Goal: Information Seeking & Learning: Learn about a topic

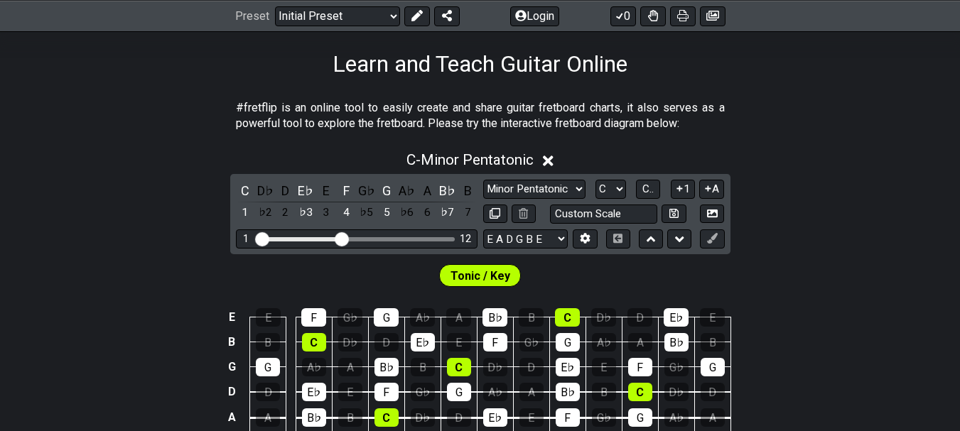
scroll to position [222, 0]
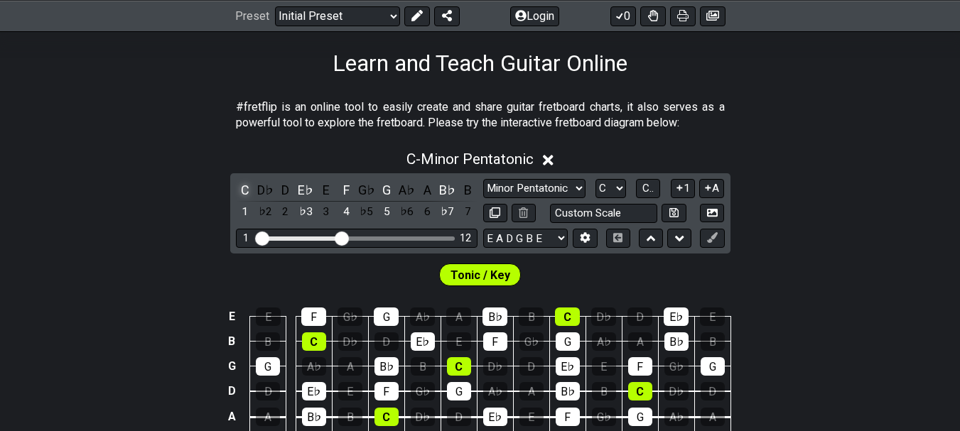
click at [249, 193] on div "C" at bounding box center [245, 190] width 18 height 19
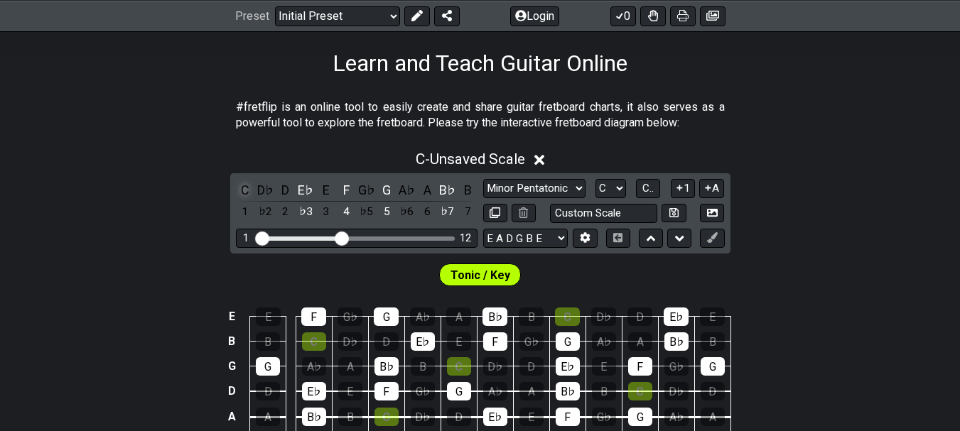
click at [246, 188] on div "C" at bounding box center [245, 190] width 18 height 19
click at [308, 188] on div "E♭" at bounding box center [305, 190] width 18 height 19
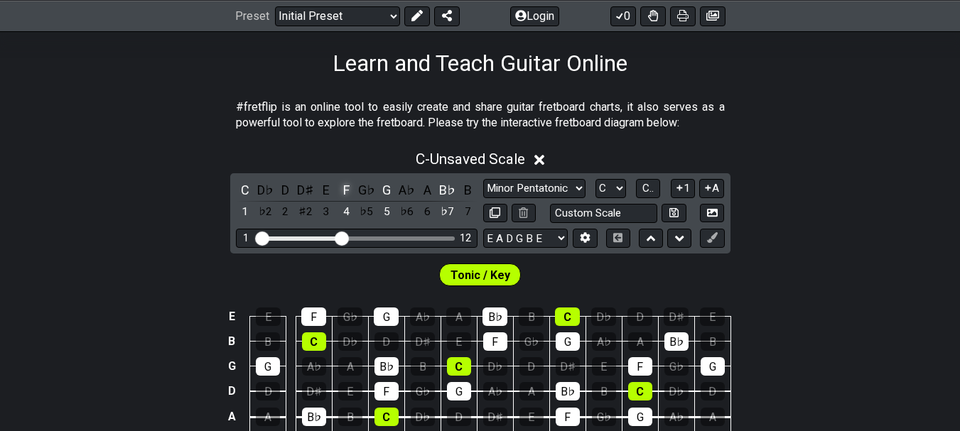
click at [345, 185] on div "F" at bounding box center [346, 190] width 18 height 19
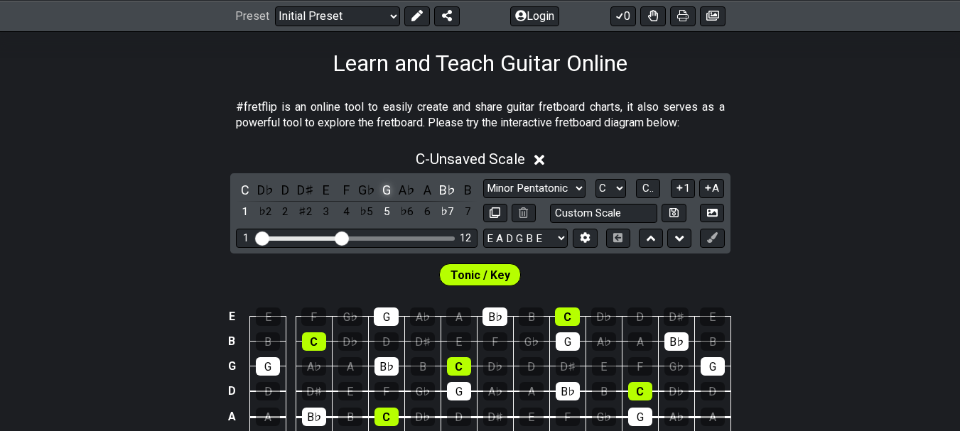
click at [388, 184] on div "G" at bounding box center [386, 190] width 18 height 19
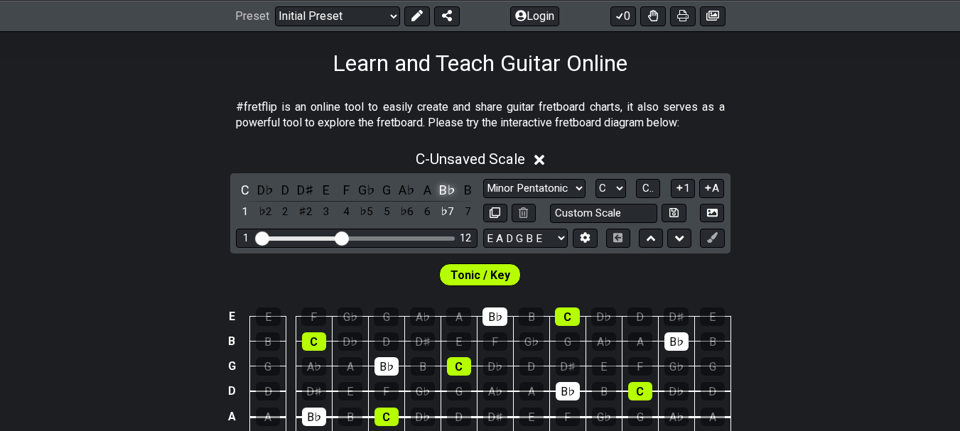
click at [443, 187] on div "B♭" at bounding box center [447, 190] width 18 height 19
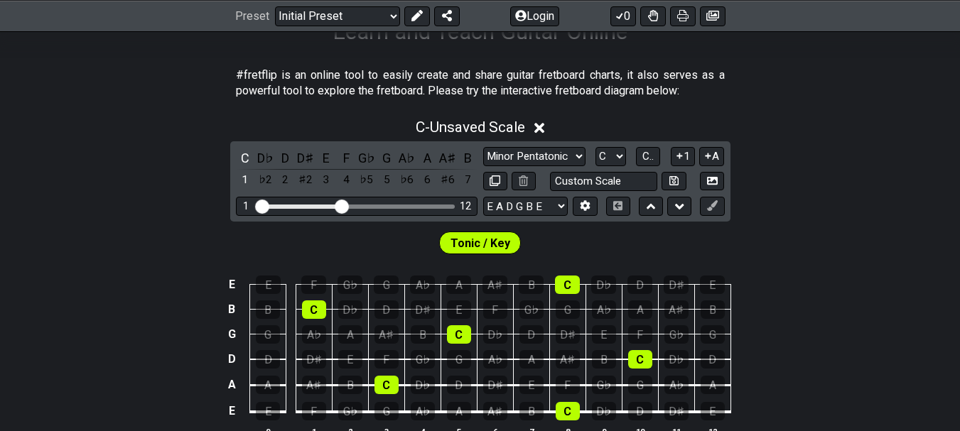
scroll to position [252, 0]
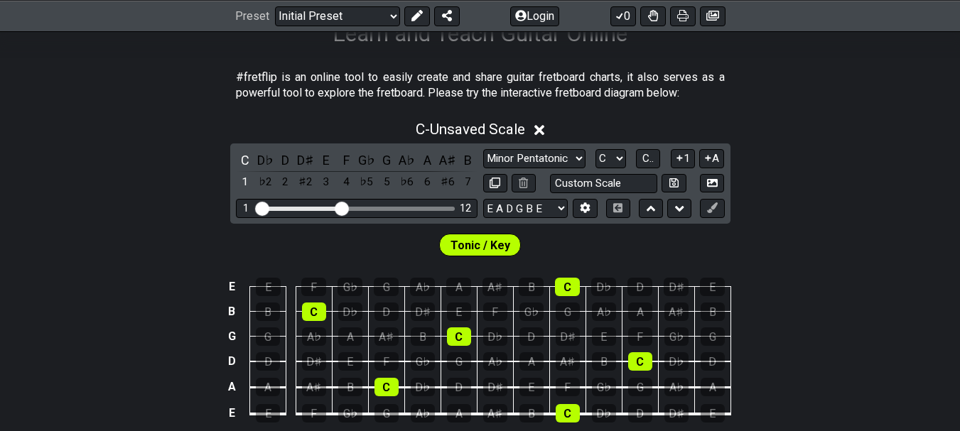
click at [496, 242] on span "Tonic / Key" at bounding box center [481, 245] width 60 height 21
click at [515, 160] on select "Minor Pentatonic Click to edit Minor Pentatonic Major Pentatonic Minor Blues Ma…" at bounding box center [534, 158] width 102 height 19
select select "Mixolydian b6"
click at [483, 149] on select "Minor Pentatonic Click to edit Minor Pentatonic Major Pentatonic Minor Blues Ma…" at bounding box center [534, 158] width 102 height 19
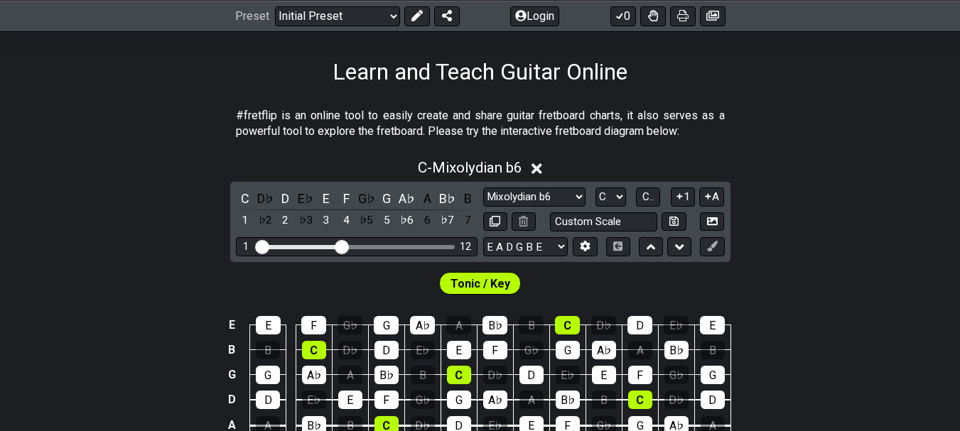
scroll to position [212, 0]
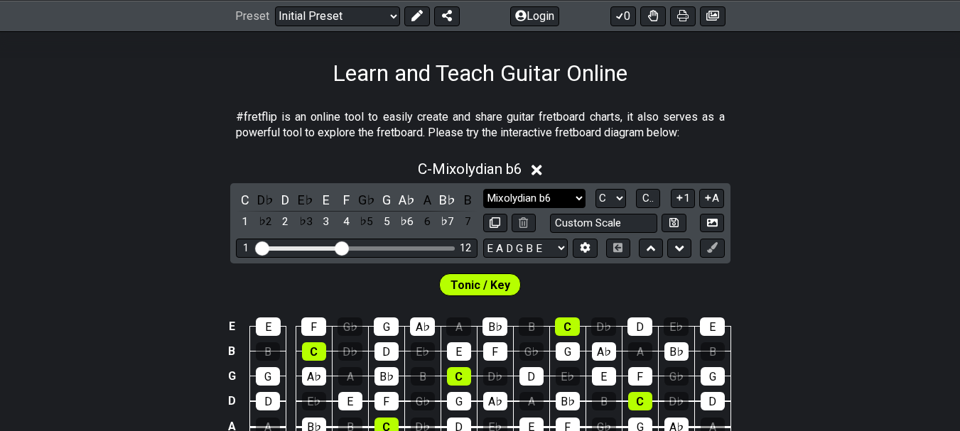
click at [539, 201] on select "Minor Pentatonic Click to edit Minor Pentatonic Major Pentatonic Minor Blues Ma…" at bounding box center [534, 198] width 102 height 19
click at [560, 245] on select "E A D G B E E A D G B E E A D G B E B E A D F♯ B A D G C E A D A D G B E E♭ A♭ …" at bounding box center [525, 248] width 85 height 19
click at [910, 154] on div "C - Mixolydian b6" at bounding box center [480, 165] width 960 height 26
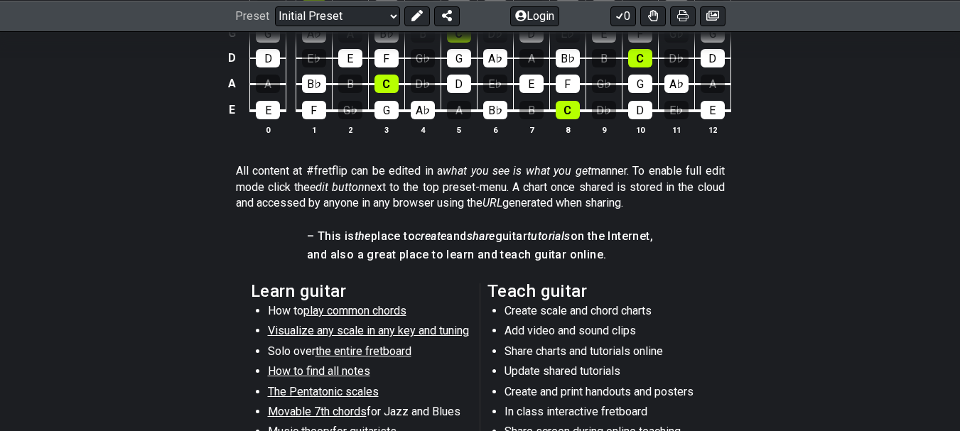
scroll to position [480, 0]
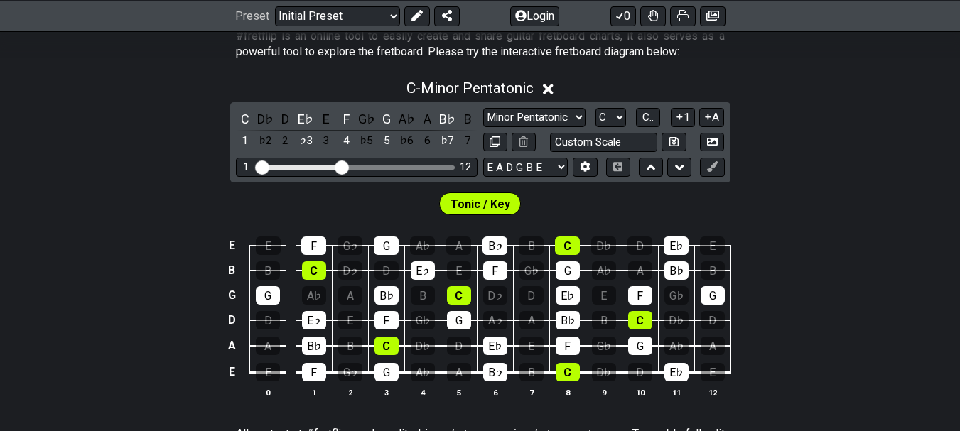
scroll to position [292, 0]
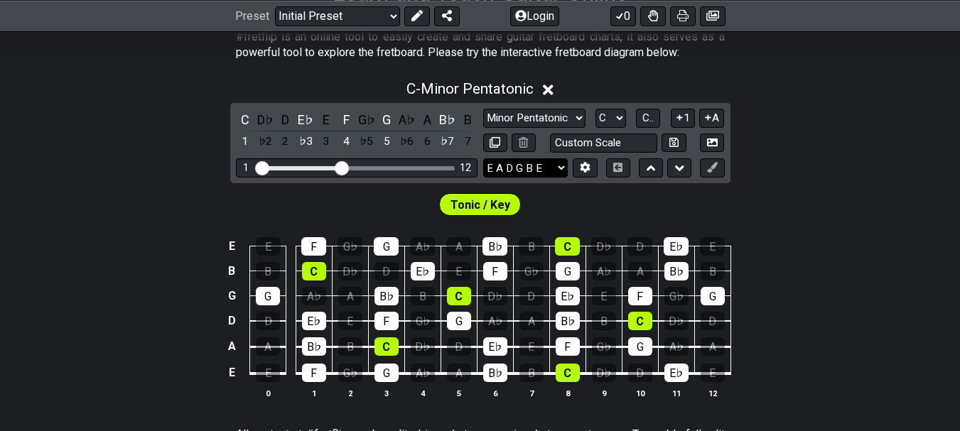
click at [521, 163] on select "E A D G B E E A D G B E E A D G B E B E A D F♯ B A D G C E A D A D G B E E♭ A♭ …" at bounding box center [525, 167] width 85 height 19
click at [519, 165] on select "E A D G B E E A D G B E E A D G B E B E A D F♯ B A D G C E A D A D G B E E♭ A♭ …" at bounding box center [525, 167] width 85 height 19
click at [557, 115] on select "Minor Pentatonic Click to edit Minor Pentatonic Major Pentatonic Minor Blues Ma…" at bounding box center [534, 118] width 102 height 19
select select "Dorian"
click at [483, 109] on select "Minor Pentatonic Click to edit Minor Pentatonic Major Pentatonic Minor Blues Ma…" at bounding box center [534, 118] width 102 height 19
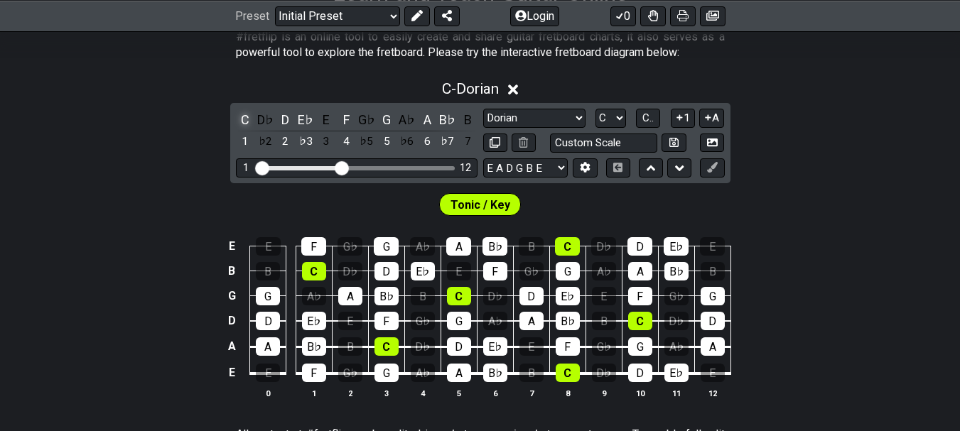
click at [241, 111] on div "C" at bounding box center [245, 119] width 18 height 19
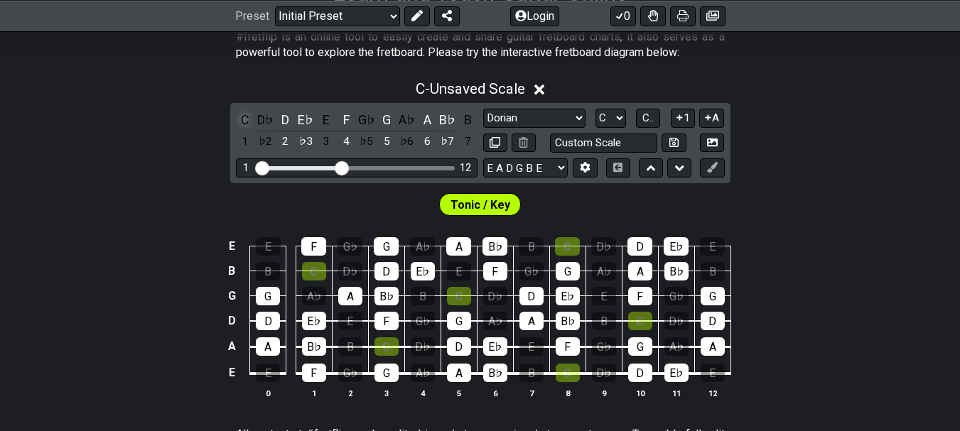
click at [249, 119] on div "C" at bounding box center [245, 119] width 18 height 19
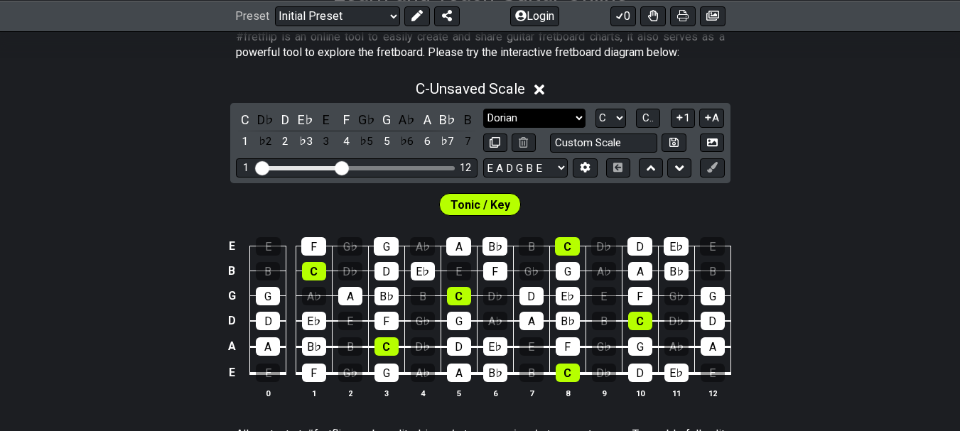
click at [566, 117] on select "Minor Pentatonic Click to edit Minor Pentatonic Major Pentatonic Minor Blues Ma…" at bounding box center [534, 118] width 102 height 19
click at [529, 110] on select "Minor Pentatonic Click to edit Minor Pentatonic Major Pentatonic Minor Blues Ma…" at bounding box center [534, 118] width 102 height 19
